Goal: Information Seeking & Learning: Learn about a topic

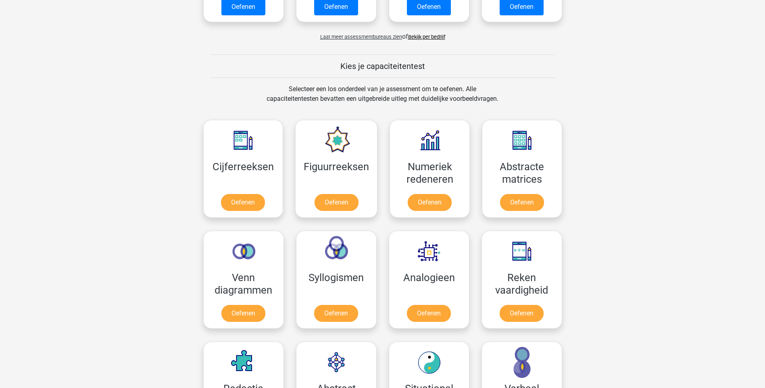
scroll to position [323, 0]
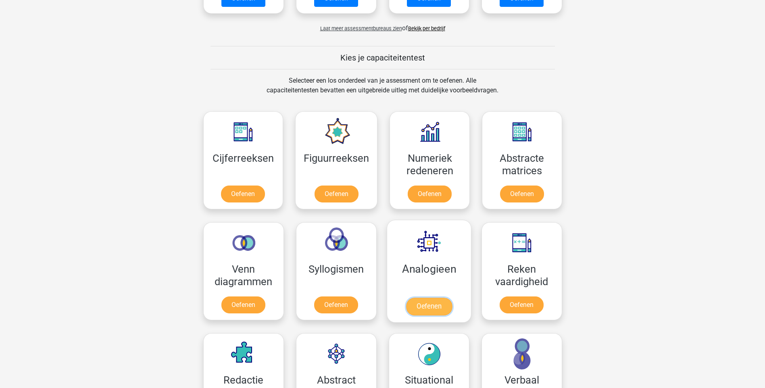
click at [416, 306] on link "Oefenen" at bounding box center [429, 307] width 46 height 18
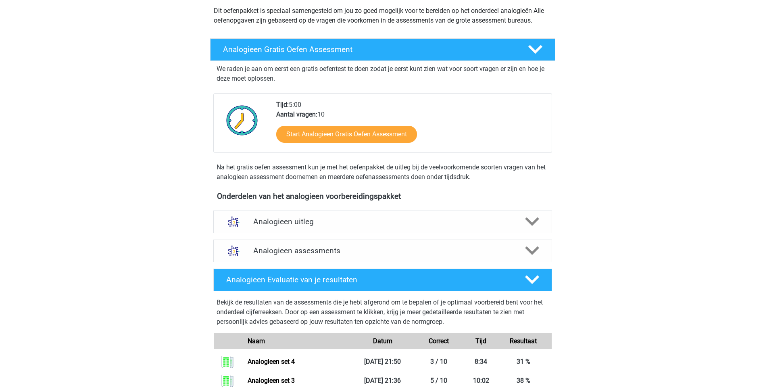
scroll to position [121, 0]
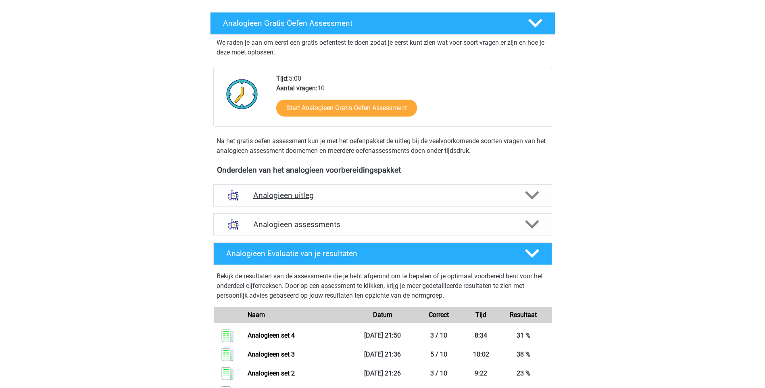
click at [532, 194] on icon at bounding box center [532, 195] width 14 height 14
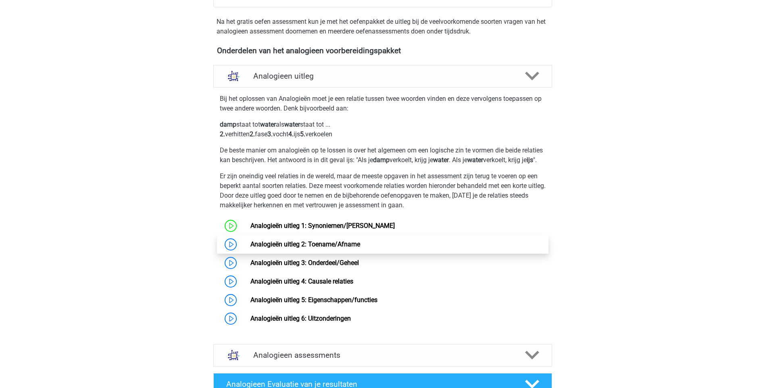
scroll to position [242, 0]
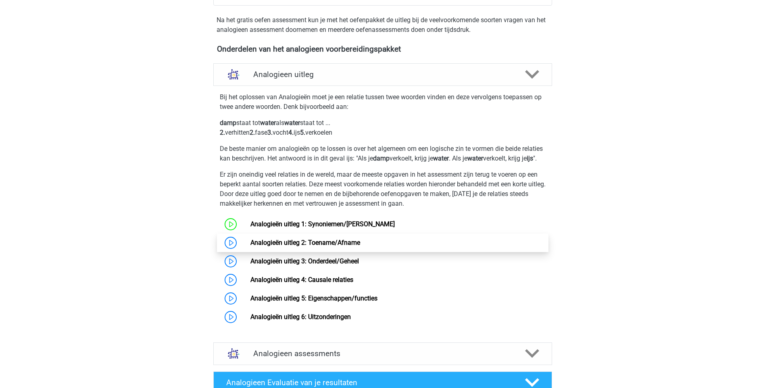
drag, startPoint x: 278, startPoint y: 249, endPoint x: 291, endPoint y: 248, distance: 13.3
click at [278, 246] on link "Analogieën uitleg 2: Toename/Afname" at bounding box center [305, 243] width 110 height 8
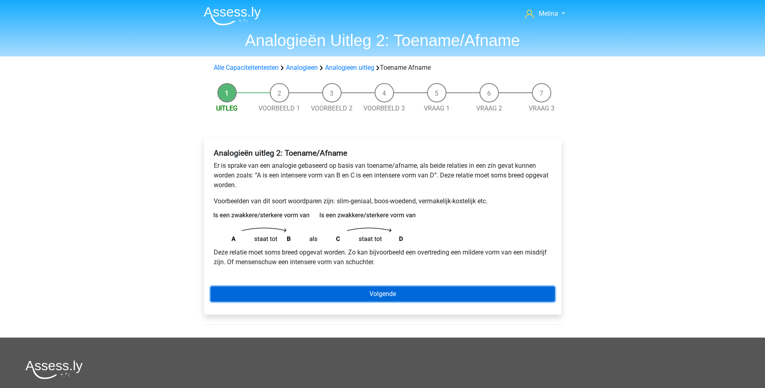
click at [348, 289] on link "Volgende" at bounding box center [383, 293] width 344 height 15
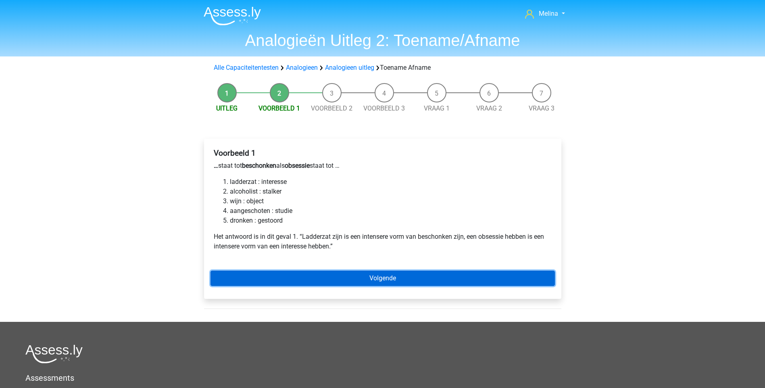
click at [393, 276] on link "Volgende" at bounding box center [383, 278] width 344 height 15
click at [361, 278] on link "Volgende" at bounding box center [383, 278] width 344 height 15
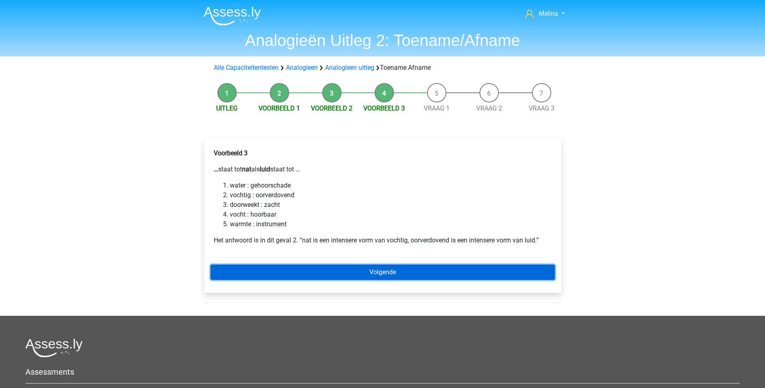
click at [368, 269] on link "Volgende" at bounding box center [383, 272] width 344 height 15
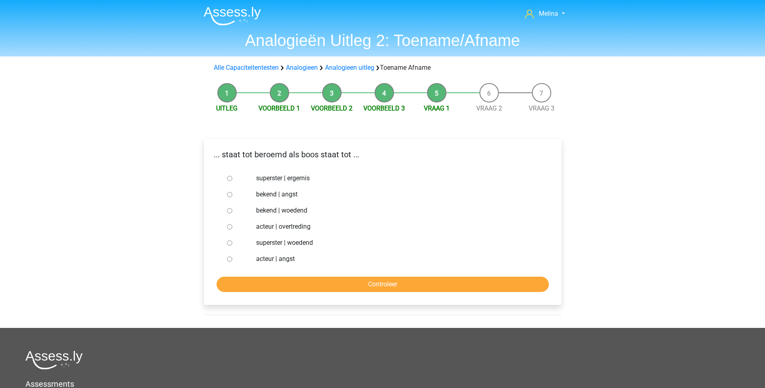
click at [229, 242] on input "superster | woedend" at bounding box center [229, 242] width 5 height 5
radio input "true"
click at [347, 281] on input "Controleer" at bounding box center [383, 284] width 332 height 15
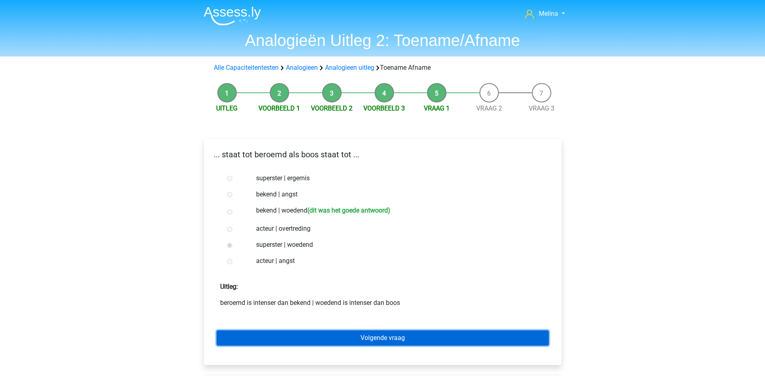
click at [362, 336] on link "Volgende vraag" at bounding box center [383, 337] width 332 height 15
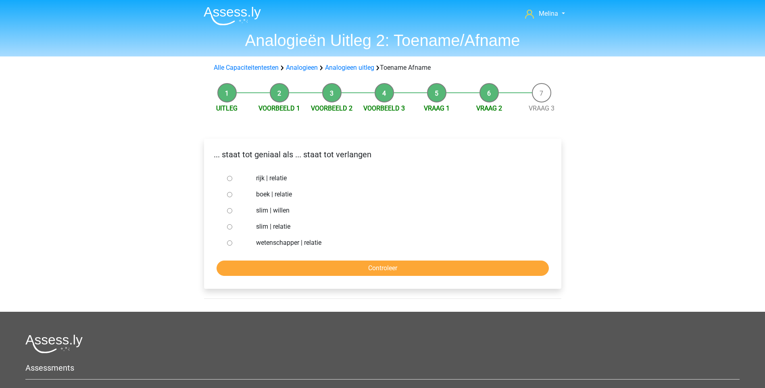
click at [232, 211] on input "slim | willen" at bounding box center [229, 210] width 5 height 5
radio input "true"
click at [286, 269] on input "Controleer" at bounding box center [383, 268] width 332 height 15
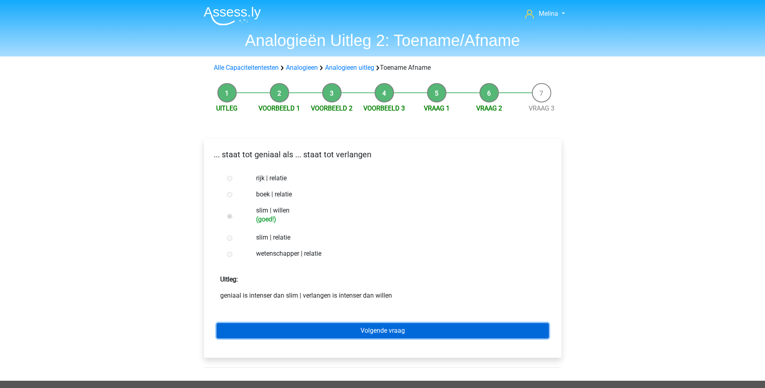
click at [358, 327] on link "Volgende vraag" at bounding box center [383, 330] width 332 height 15
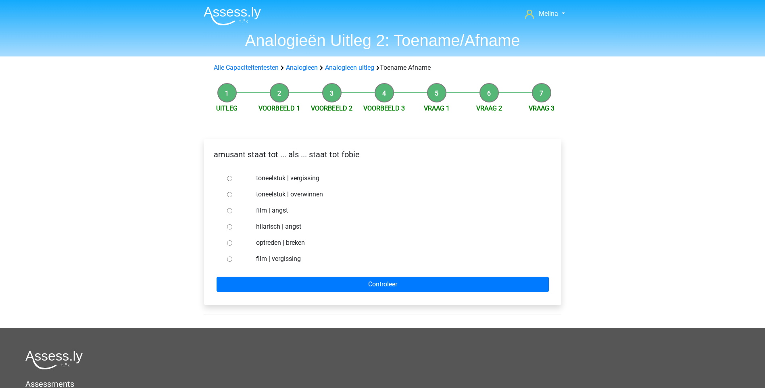
click at [230, 227] on input "hilarisch | angst" at bounding box center [229, 226] width 5 height 5
radio input "true"
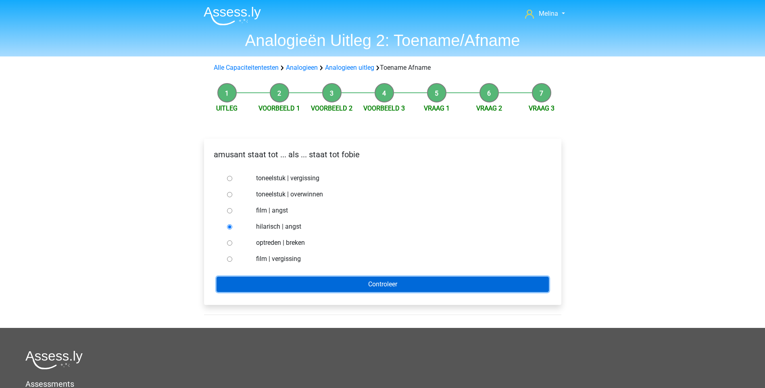
click at [344, 277] on input "Controleer" at bounding box center [383, 284] width 332 height 15
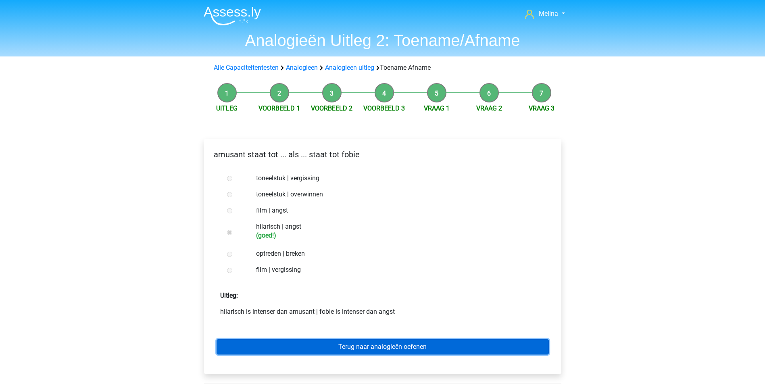
click at [344, 346] on link "Terug naar analogieën oefenen" at bounding box center [383, 346] width 332 height 15
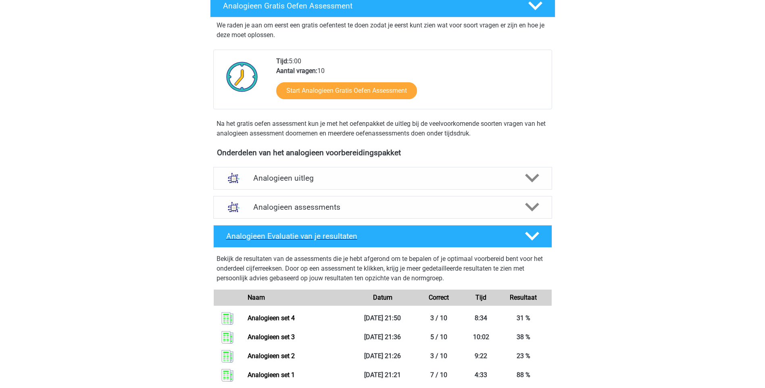
scroll to position [81, 0]
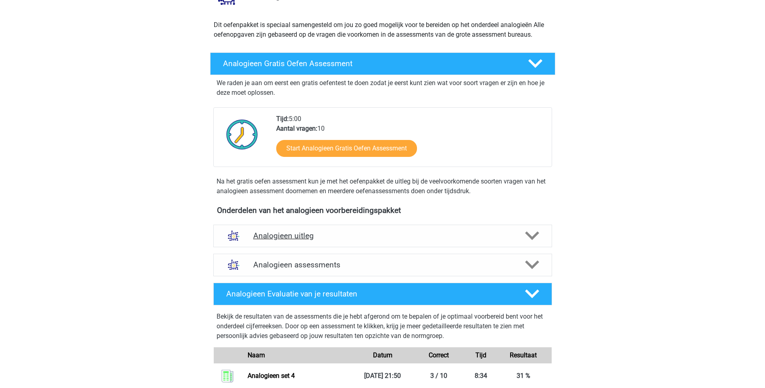
click at [526, 234] on icon at bounding box center [532, 236] width 14 height 14
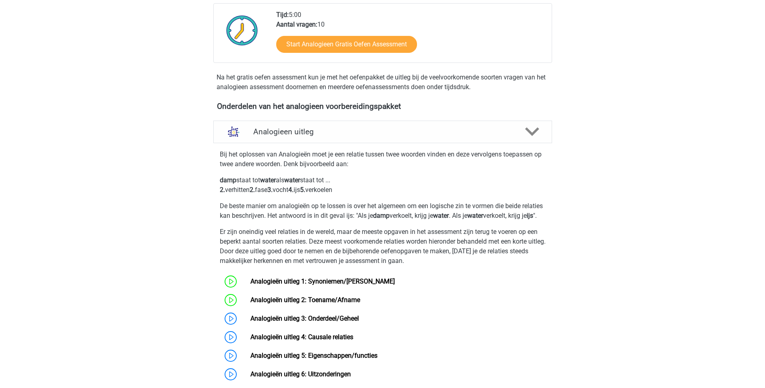
scroll to position [282, 0]
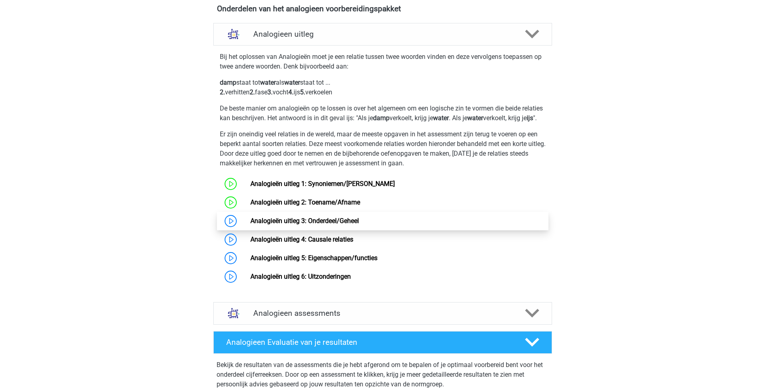
click at [275, 225] on link "Analogieën uitleg 3: Onderdeel/Geheel" at bounding box center [304, 221] width 108 height 8
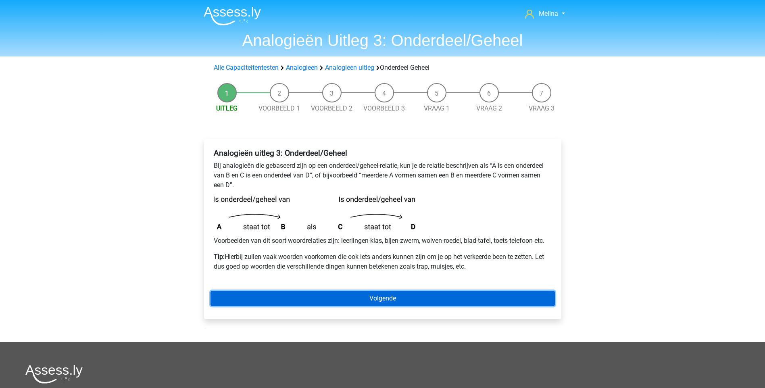
click at [391, 299] on link "Volgende" at bounding box center [383, 298] width 344 height 15
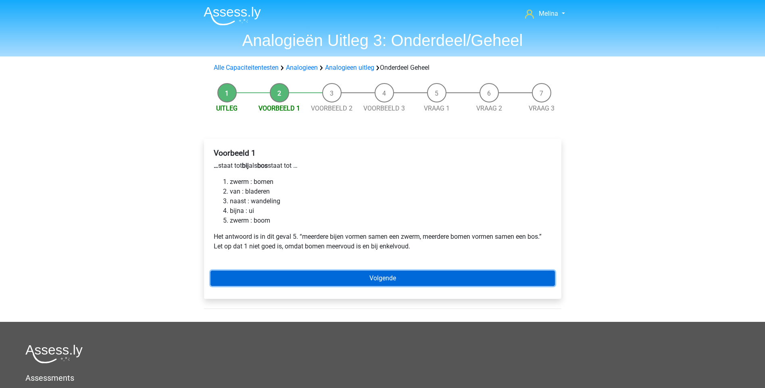
click at [335, 275] on link "Volgende" at bounding box center [383, 278] width 344 height 15
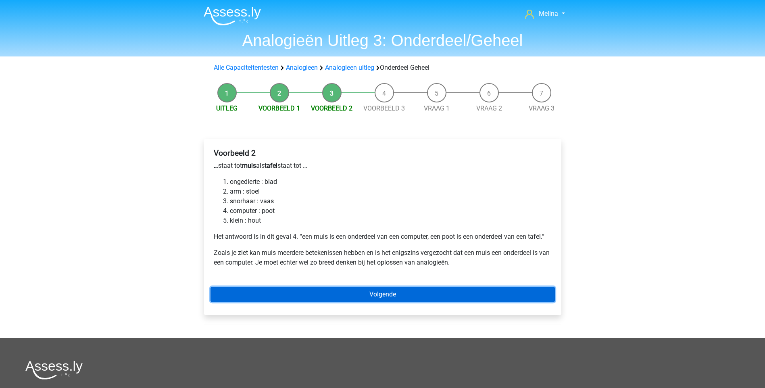
click at [378, 290] on link "Volgende" at bounding box center [383, 294] width 344 height 15
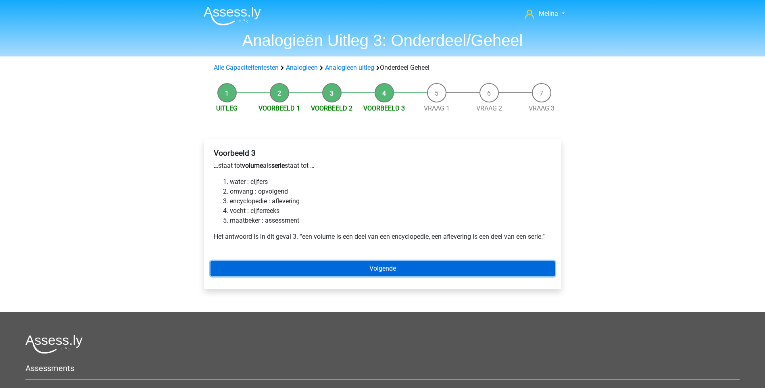
click at [400, 267] on link "Volgende" at bounding box center [383, 268] width 344 height 15
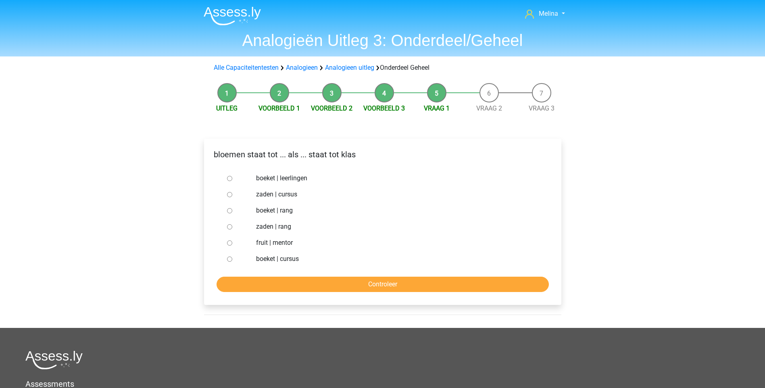
click at [228, 177] on input "boeket | leerlingen" at bounding box center [229, 178] width 5 height 5
radio input "true"
click at [346, 279] on input "Controleer" at bounding box center [383, 284] width 332 height 15
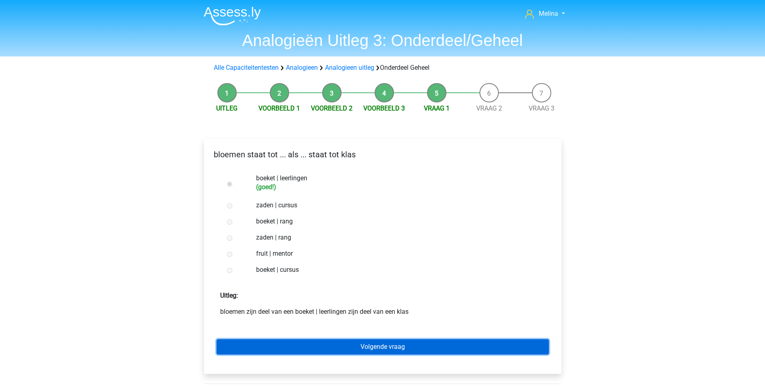
click at [396, 345] on link "Volgende vraag" at bounding box center [383, 346] width 332 height 15
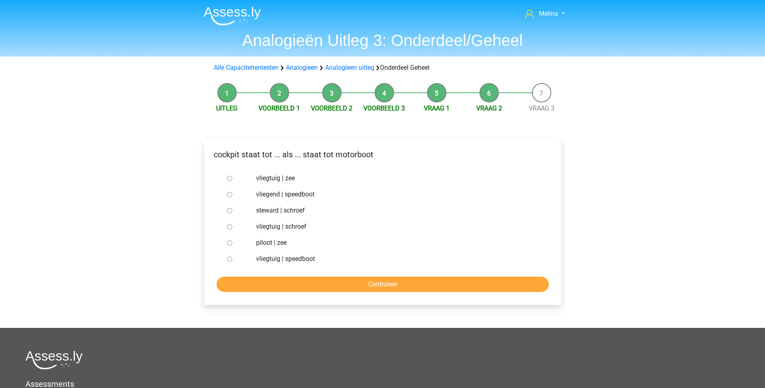
click at [231, 225] on input "vliegtuig | schroef" at bounding box center [229, 226] width 5 height 5
radio input "true"
click at [292, 286] on input "Controleer" at bounding box center [383, 284] width 332 height 15
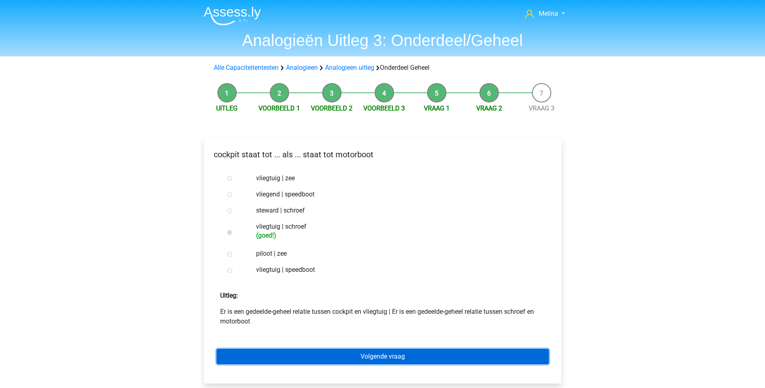
click at [377, 354] on link "Volgende vraag" at bounding box center [383, 356] width 332 height 15
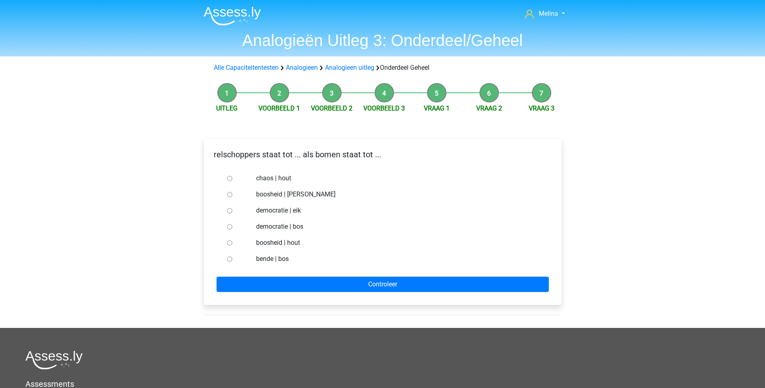
click at [229, 259] on input "bende | bos" at bounding box center [229, 258] width 5 height 5
radio input "true"
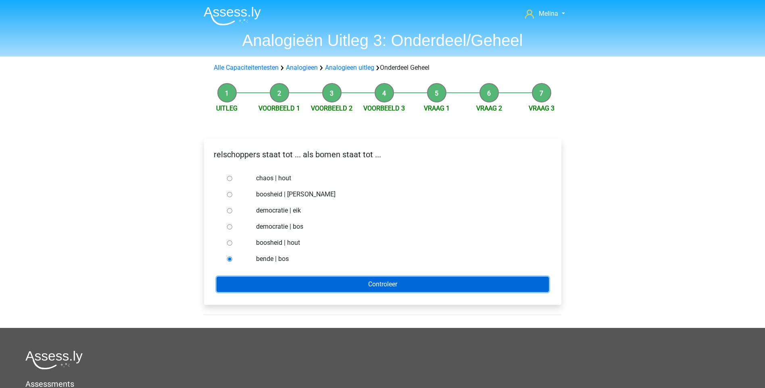
click at [304, 284] on input "Controleer" at bounding box center [383, 284] width 332 height 15
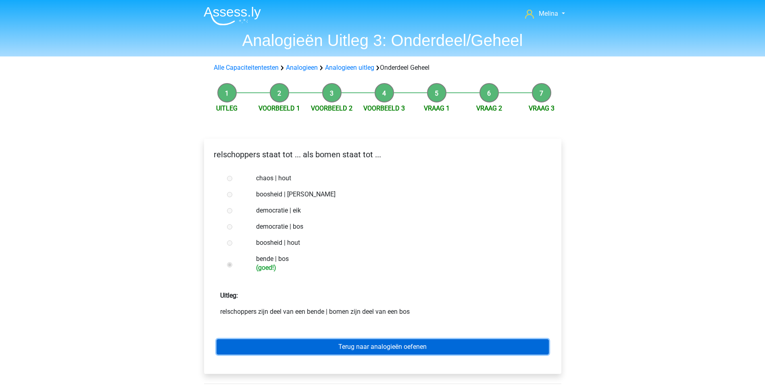
drag, startPoint x: 376, startPoint y: 346, endPoint x: 381, endPoint y: 342, distance: 6.6
click at [376, 346] on link "Terug naar analogieën oefenen" at bounding box center [383, 346] width 332 height 15
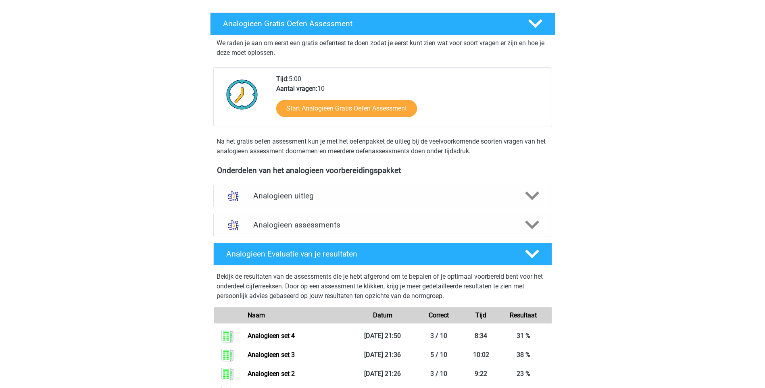
scroll to position [121, 0]
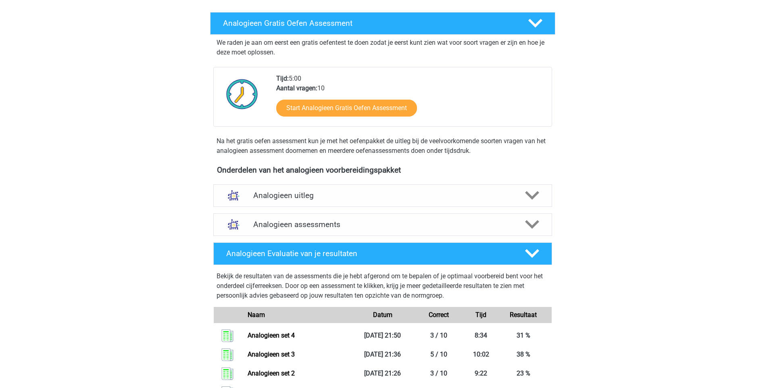
click at [611, 115] on div "Melina melina.heilbron@hotmail.com Nederlands English" at bounding box center [382, 259] width 765 height 761
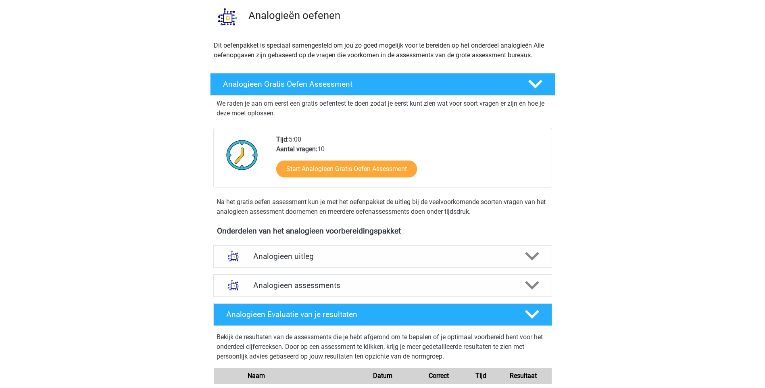
scroll to position [40, 0]
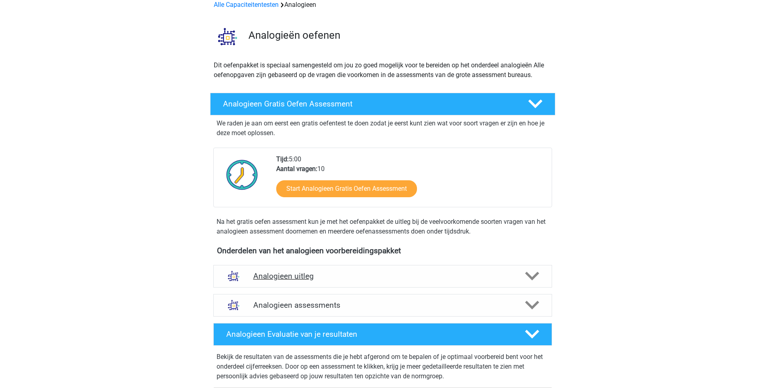
click at [532, 271] on icon at bounding box center [532, 276] width 14 height 14
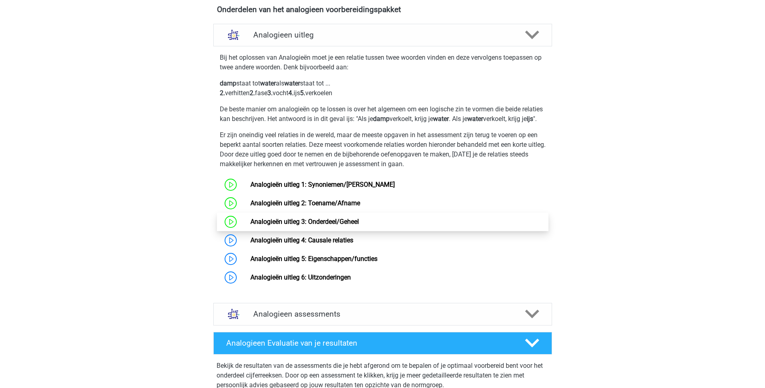
scroll to position [282, 0]
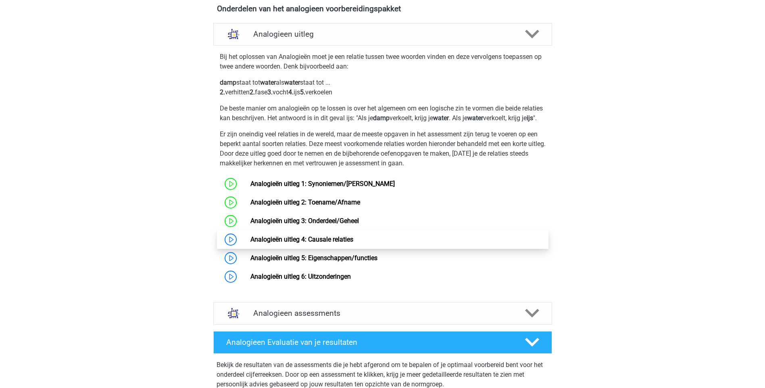
click at [302, 243] on link "Analogieën uitleg 4: Causale relaties" at bounding box center [301, 240] width 103 height 8
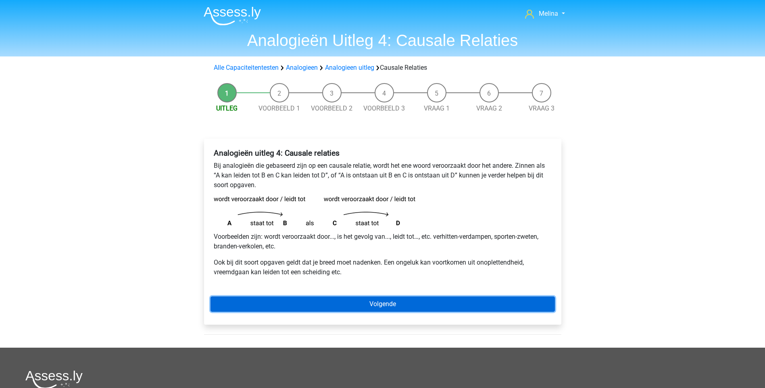
click at [419, 304] on link "Volgende" at bounding box center [383, 303] width 344 height 15
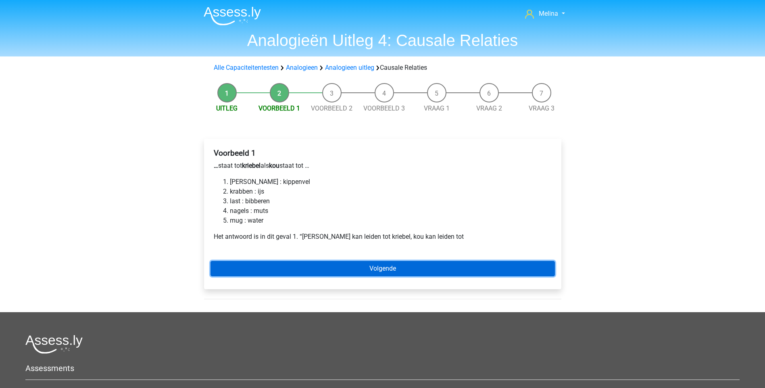
click at [360, 271] on link "Volgende" at bounding box center [383, 268] width 344 height 15
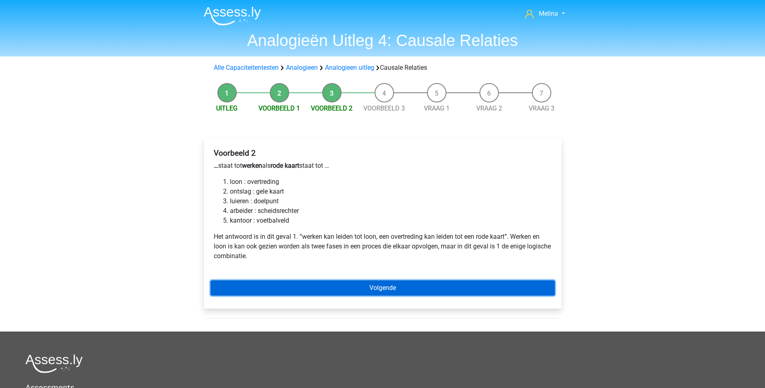
click at [369, 291] on link "Volgende" at bounding box center [383, 287] width 344 height 15
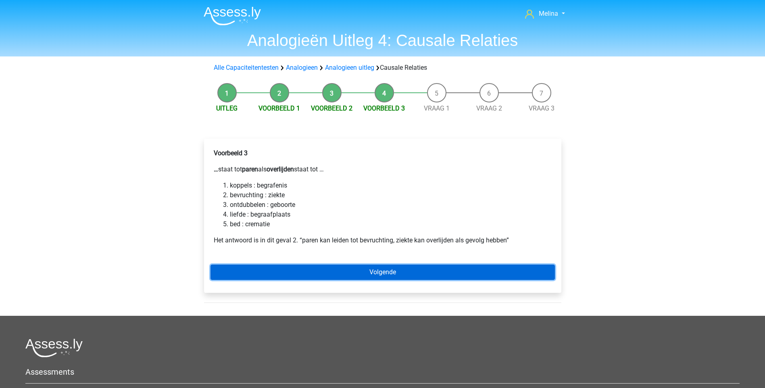
click at [356, 273] on link "Volgende" at bounding box center [383, 272] width 344 height 15
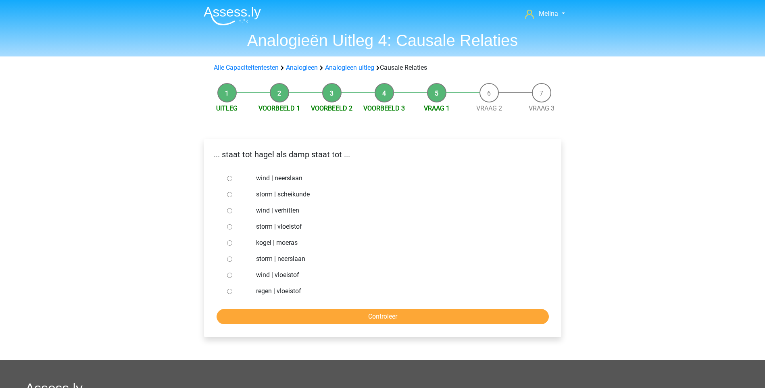
click at [229, 291] on input "regen | vloeistof" at bounding box center [229, 291] width 5 height 5
radio input "true"
click at [301, 320] on input "Controleer" at bounding box center [383, 316] width 332 height 15
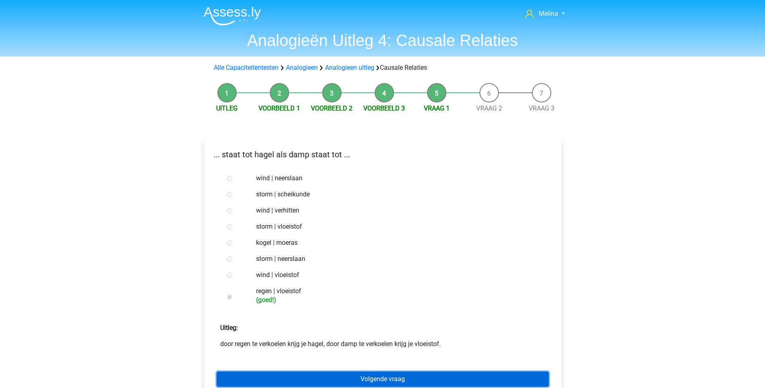
click at [370, 377] on link "Volgende vraag" at bounding box center [383, 378] width 332 height 15
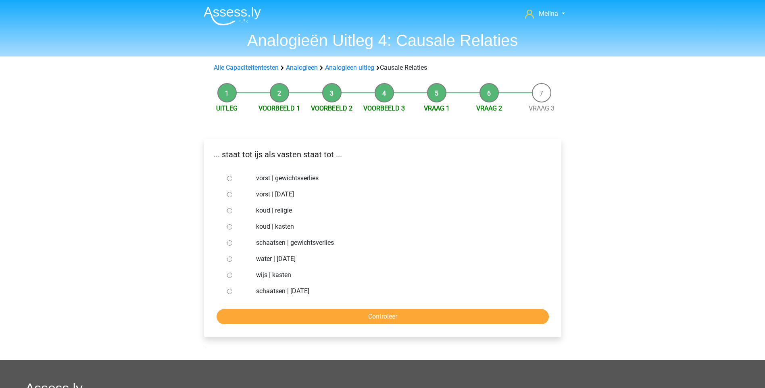
click at [229, 210] on input "koud | religie" at bounding box center [229, 210] width 5 height 5
radio input "true"
click at [300, 312] on input "Controleer" at bounding box center [383, 316] width 332 height 15
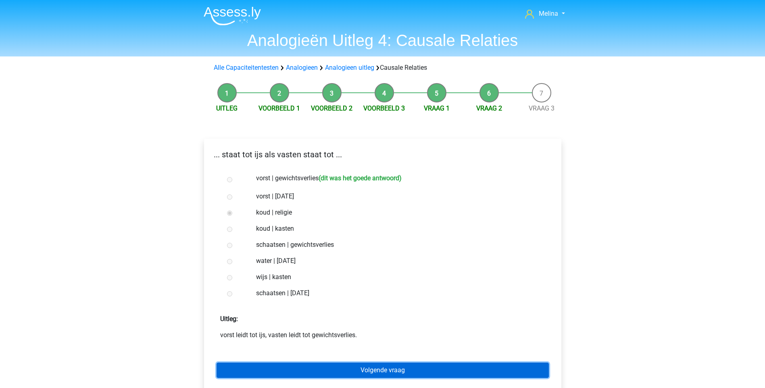
click at [364, 367] on link "Volgende vraag" at bounding box center [383, 370] width 332 height 15
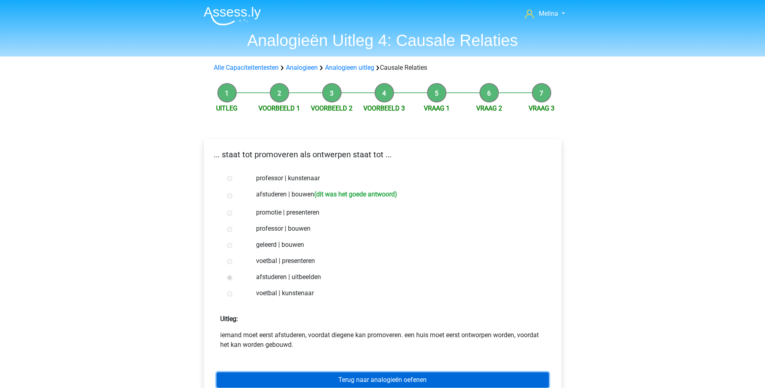
click at [383, 377] on link "Terug naar analogieën oefenen" at bounding box center [383, 379] width 332 height 15
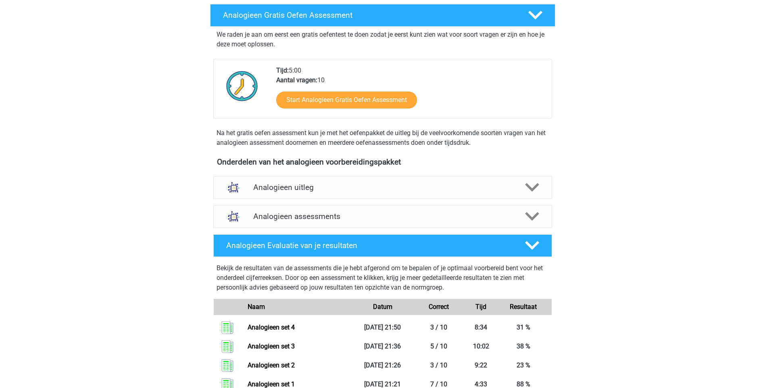
scroll to position [121, 0]
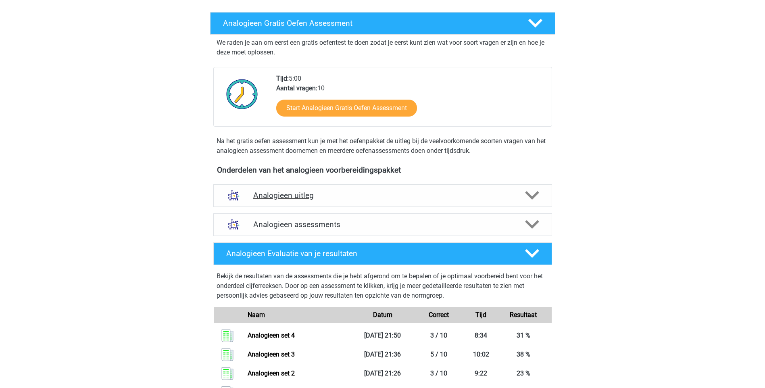
click at [530, 193] on icon at bounding box center [532, 195] width 14 height 14
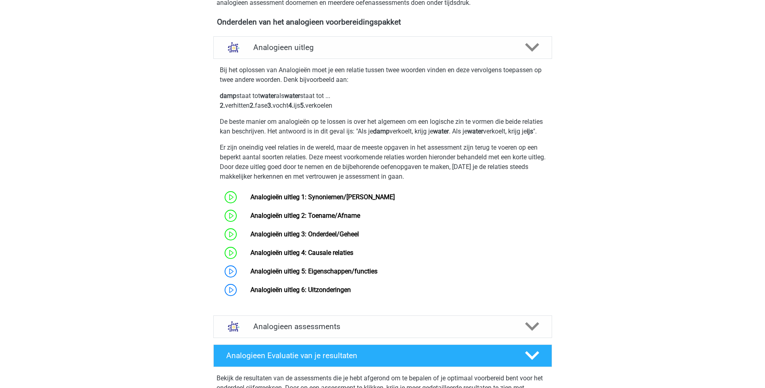
scroll to position [282, 0]
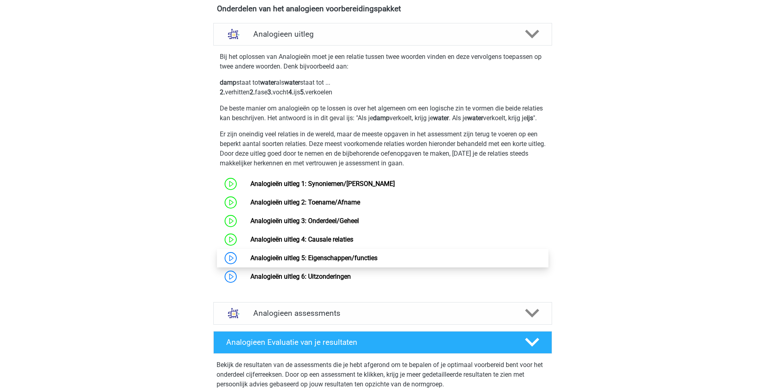
click at [298, 262] on link "Analogieën uitleg 5: Eigenschappen/functies" at bounding box center [313, 258] width 127 height 8
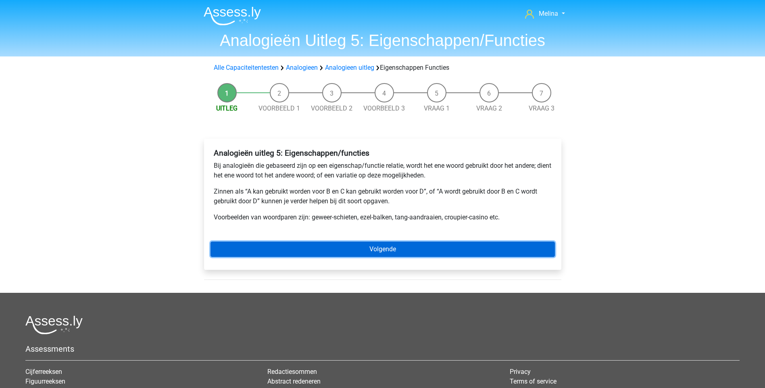
click at [401, 247] on link "Volgende" at bounding box center [383, 249] width 344 height 15
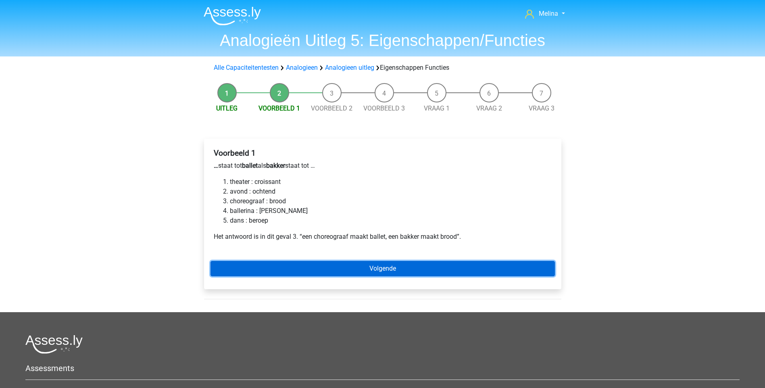
click at [394, 269] on link "Volgende" at bounding box center [383, 268] width 344 height 15
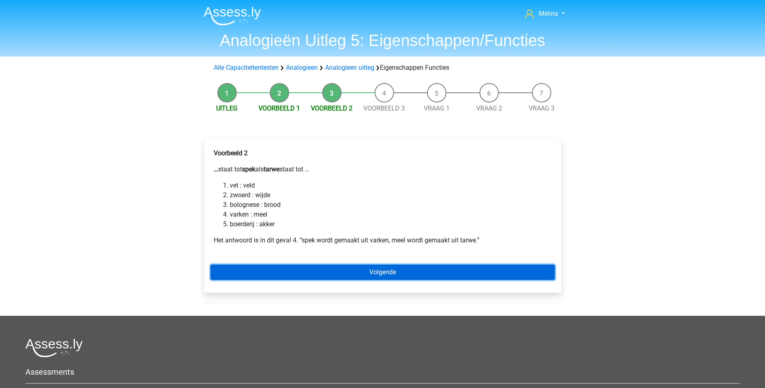
click at [399, 270] on link "Volgende" at bounding box center [383, 272] width 344 height 15
click at [400, 270] on link "Volgende" at bounding box center [383, 272] width 344 height 15
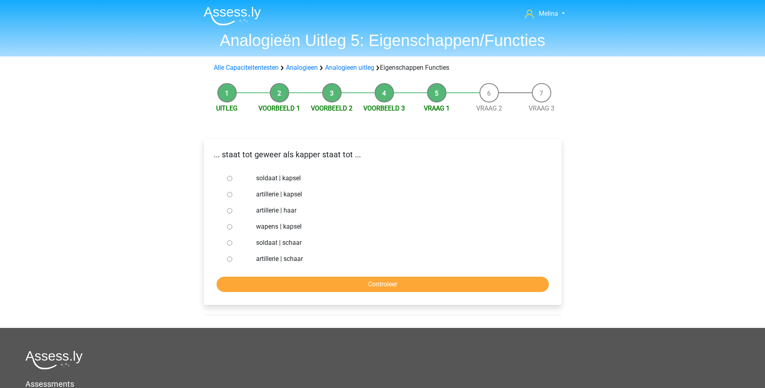
click at [229, 241] on input "soldaat | schaar" at bounding box center [229, 242] width 5 height 5
radio input "true"
click at [369, 286] on input "Controleer" at bounding box center [383, 284] width 332 height 15
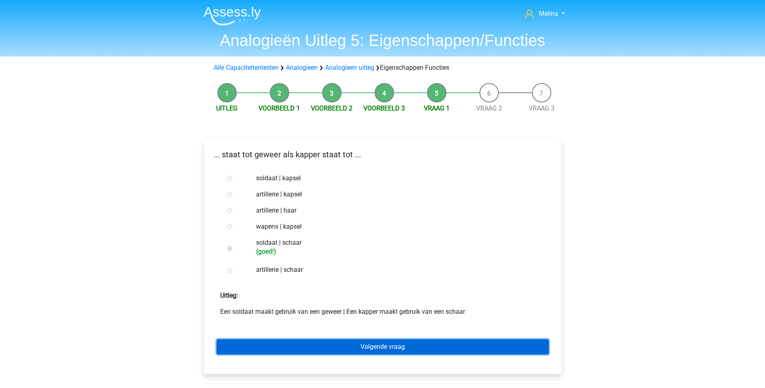
click at [404, 345] on link "Volgende vraag" at bounding box center [383, 346] width 332 height 15
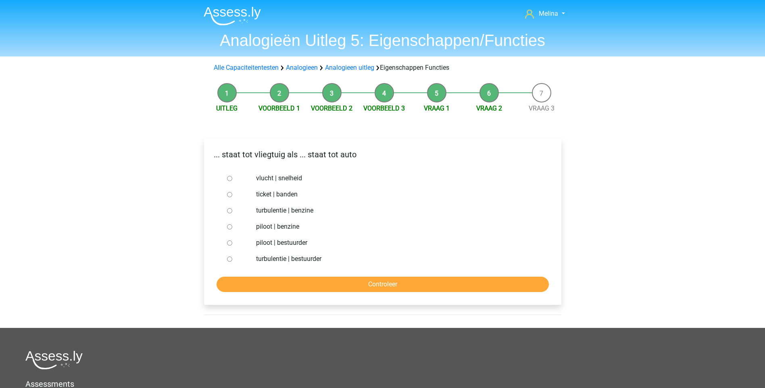
click at [229, 241] on input "piloot | bestuurder" at bounding box center [229, 242] width 5 height 5
radio input "true"
click at [360, 284] on input "Controleer" at bounding box center [383, 284] width 332 height 15
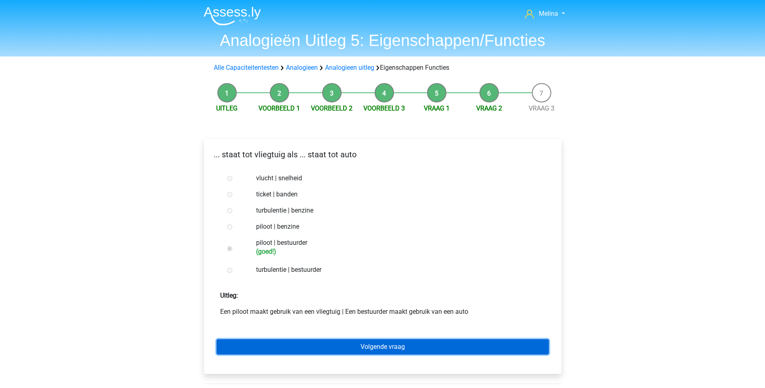
click at [411, 347] on link "Volgende vraag" at bounding box center [383, 346] width 332 height 15
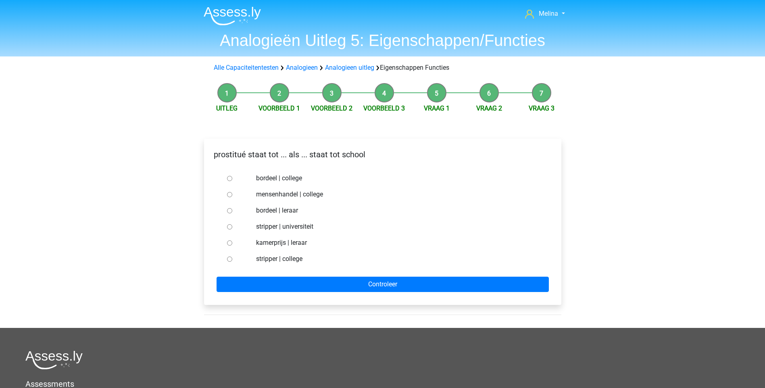
click at [229, 212] on input "bordeel | leraar" at bounding box center [229, 210] width 5 height 5
radio input "true"
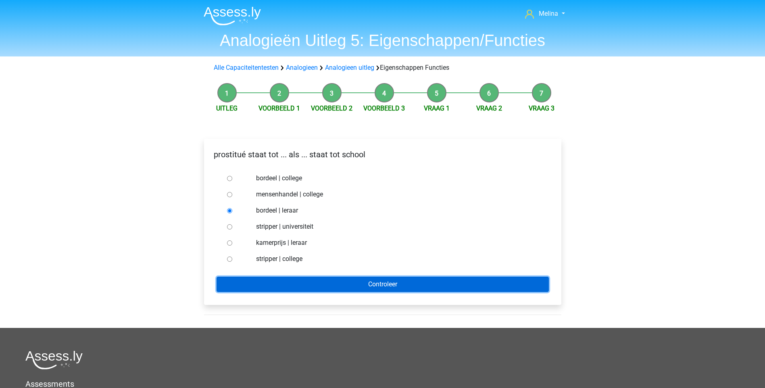
click at [339, 281] on input "Controleer" at bounding box center [383, 284] width 332 height 15
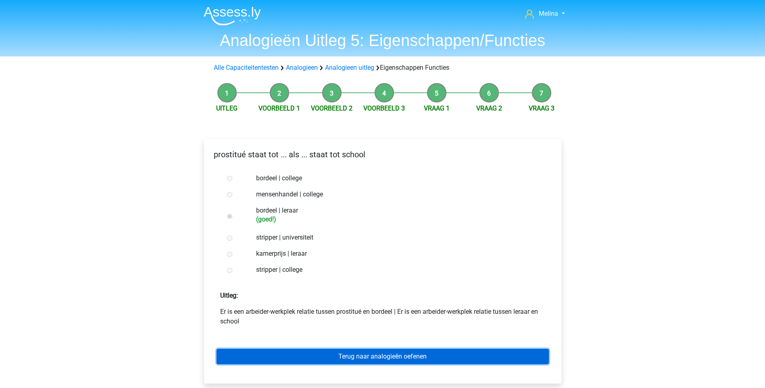
drag, startPoint x: 363, startPoint y: 354, endPoint x: 413, endPoint y: 364, distance: 50.2
click at [363, 354] on link "Terug naar analogieën oefenen" at bounding box center [383, 356] width 332 height 15
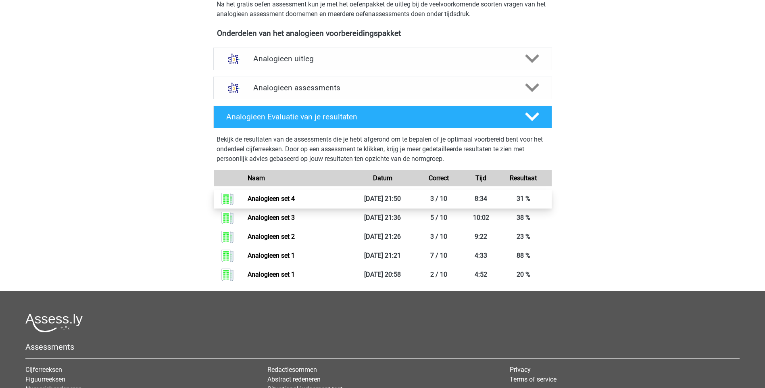
scroll to position [161, 0]
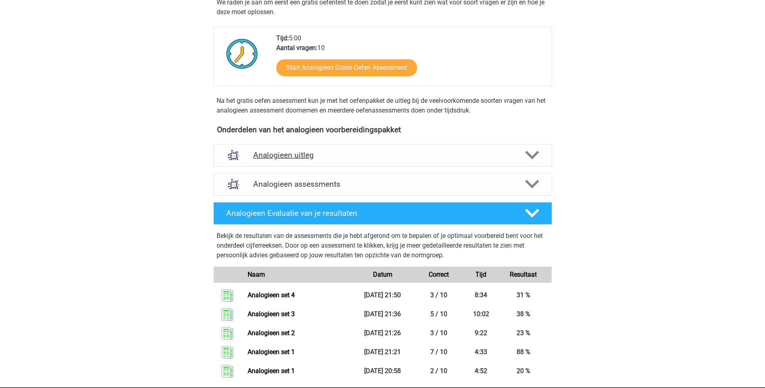
click at [530, 158] on polygon at bounding box center [532, 155] width 14 height 9
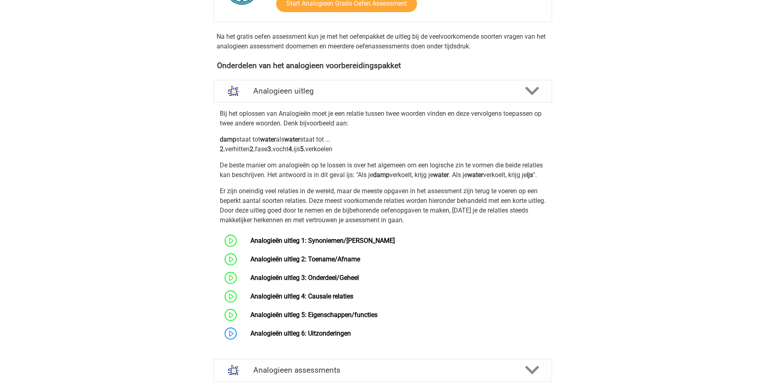
scroll to position [282, 0]
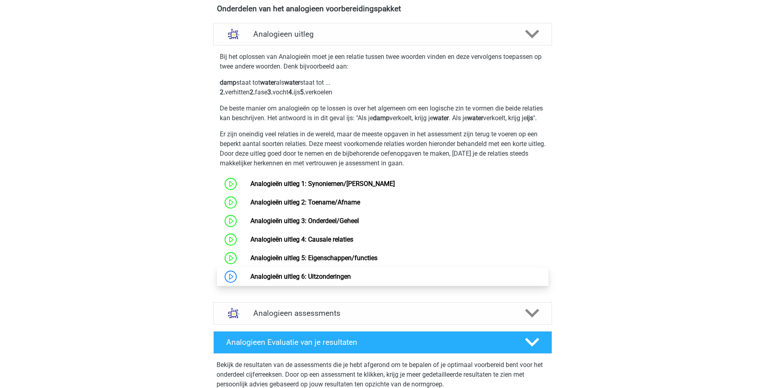
click at [351, 280] on link "Analogieën uitleg 6: Uitzonderingen" at bounding box center [300, 277] width 100 height 8
